Goal: Navigation & Orientation: Find specific page/section

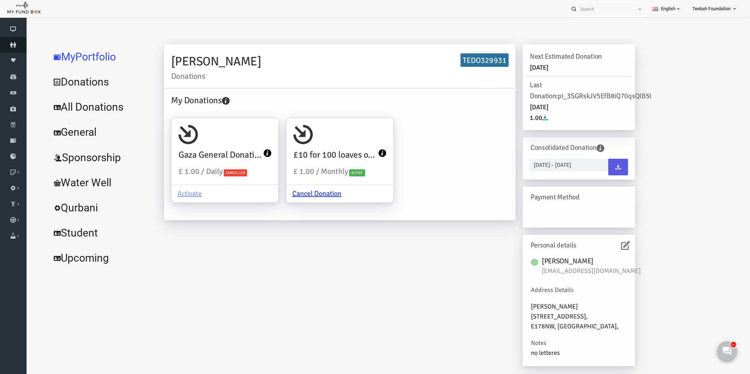
click at [13, 48] on link "Donors" at bounding box center [13, 45] width 26 height 16
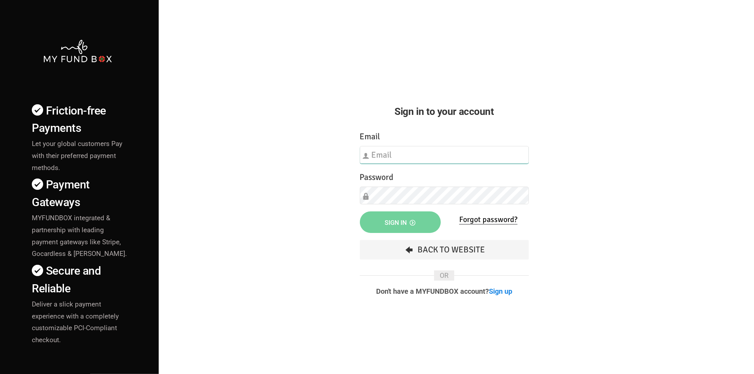
type input "[EMAIL_ADDRESS][DOMAIN_NAME]"
click at [316, 239] on div "Friction-free Payments Let your global customers Pay with their preferred payme…" at bounding box center [376, 247] width 761 height 495
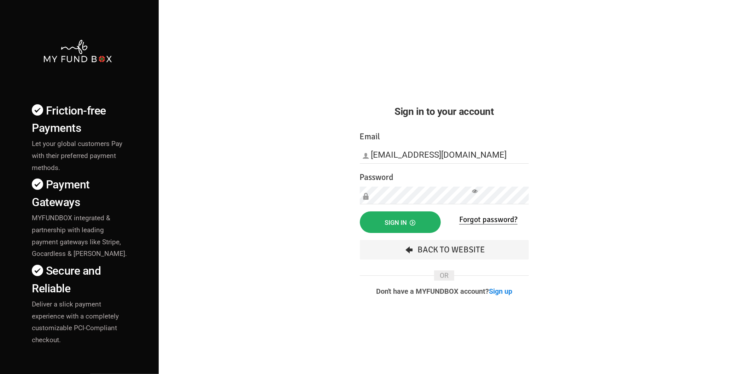
click at [394, 218] on button "Sign in" at bounding box center [400, 222] width 81 height 22
